Goal: Task Accomplishment & Management: Use online tool/utility

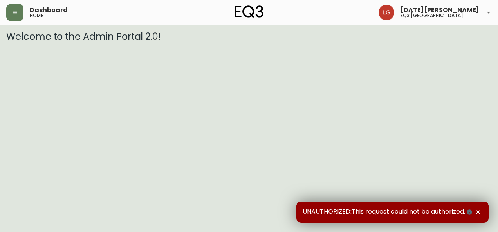
click at [4, 8] on header "Dashboard home [DATE][PERSON_NAME] eq3 [GEOGRAPHIC_DATA]" at bounding box center [249, 12] width 498 height 25
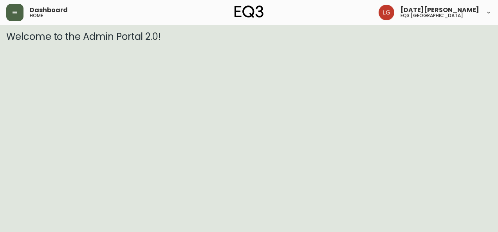
click at [19, 13] on button "button" at bounding box center [14, 12] width 17 height 17
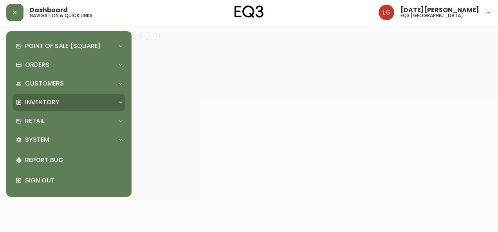
click at [43, 101] on p "Inventory" at bounding box center [42, 102] width 34 height 9
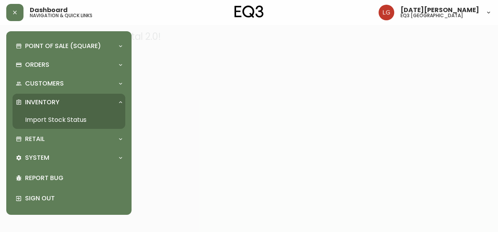
click at [43, 117] on link "Import Stock Status" at bounding box center [69, 120] width 113 height 18
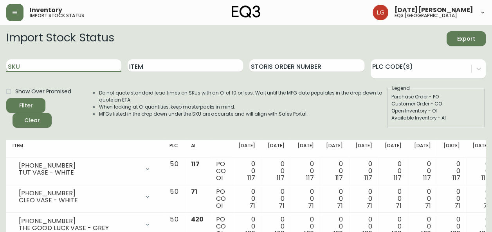
click at [69, 61] on input "SKU" at bounding box center [63, 65] width 115 height 13
paste input "[PHONE_NUMBER]"
click at [6, 98] on button "Filter" at bounding box center [25, 105] width 39 height 15
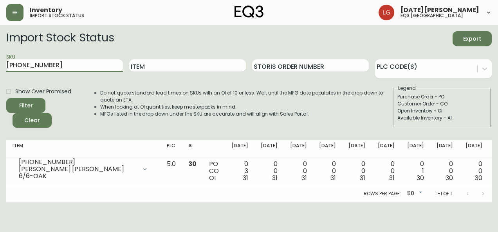
click at [0, 69] on html "Inventory import stock status [DATE][PERSON_NAME] eq3 [GEOGRAPHIC_DATA] Import …" at bounding box center [249, 101] width 498 height 203
paste input "2"
click at [6, 98] on button "Filter" at bounding box center [25, 105] width 39 height 15
drag, startPoint x: 68, startPoint y: 61, endPoint x: -2, endPoint y: 59, distance: 69.3
click at [0, 59] on html "Inventory import stock status [DATE][PERSON_NAME] eq3 [GEOGRAPHIC_DATA] Import …" at bounding box center [249, 101] width 498 height 203
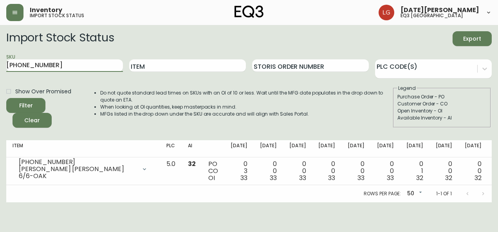
paste input "05"
click at [6, 98] on button "Filter" at bounding box center [25, 105] width 39 height 15
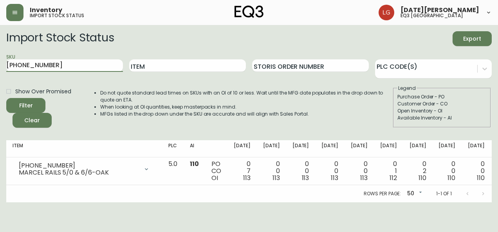
drag, startPoint x: 38, startPoint y: 67, endPoint x: 0, endPoint y: 67, distance: 37.6
click at [0, 68] on html "Inventory import stock status [DATE][PERSON_NAME] eq3 [GEOGRAPHIC_DATA] Import …" at bounding box center [249, 101] width 498 height 203
paste input "[PHONE_NUMBER]"
click at [6, 98] on button "Filter" at bounding box center [25, 105] width 39 height 15
drag, startPoint x: 70, startPoint y: 72, endPoint x: 4, endPoint y: 69, distance: 67.0
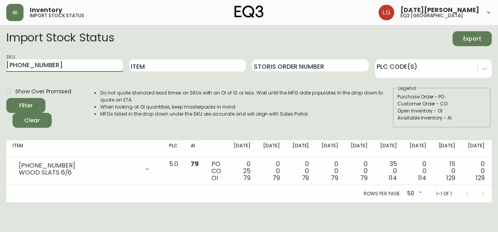
click at [4, 69] on main "Import Stock Status Export SKU [PHONE_NUMBER] Item Storis Order Number PLC Code…" at bounding box center [249, 114] width 498 height 178
paste input "[PHONE_NUMBER]"
type input "[PHONE_NUMBER]"
click at [6, 98] on button "Filter" at bounding box center [25, 105] width 39 height 15
